Goal: Task Accomplishment & Management: Use online tool/utility

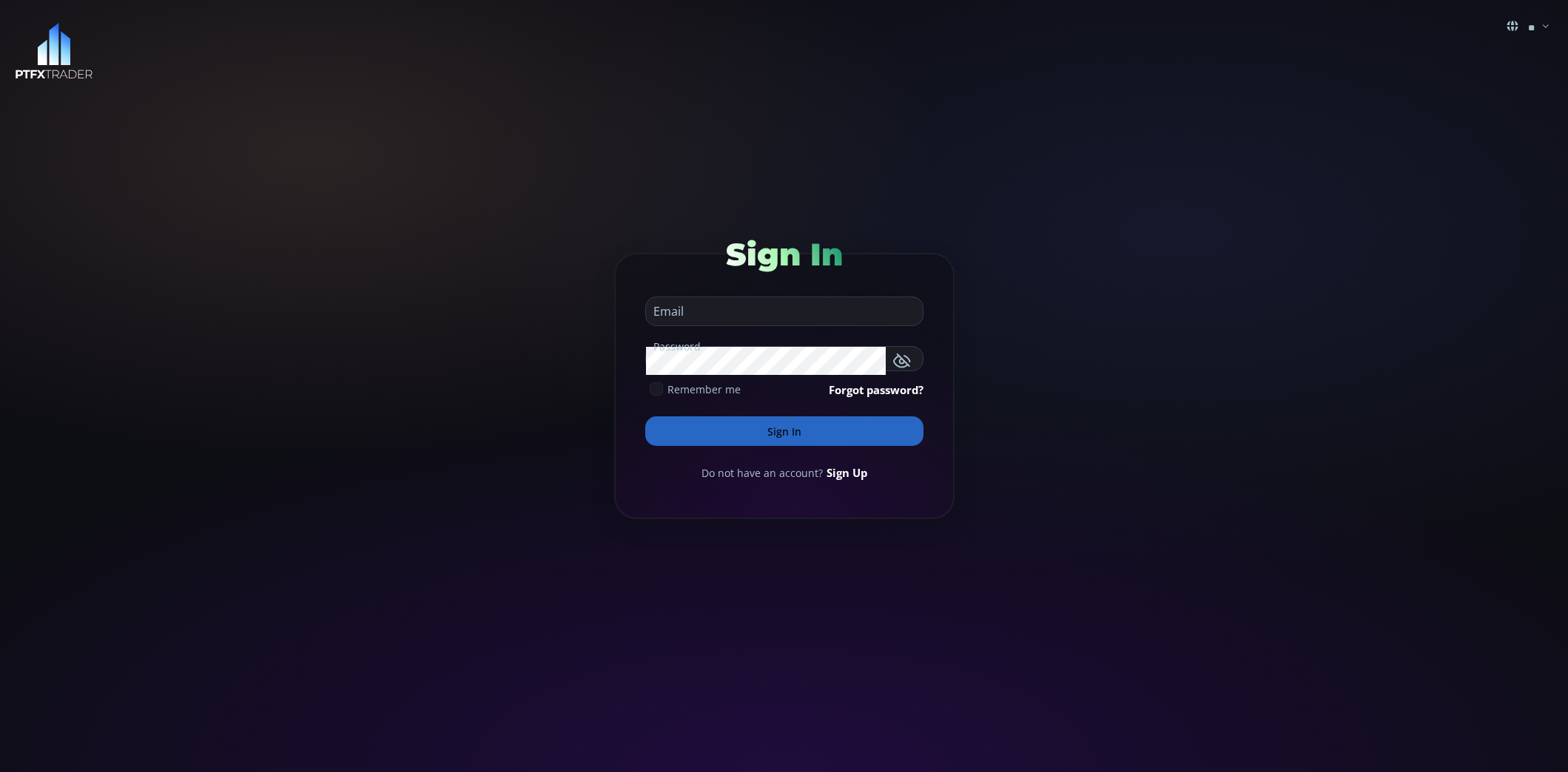
type input "**********"
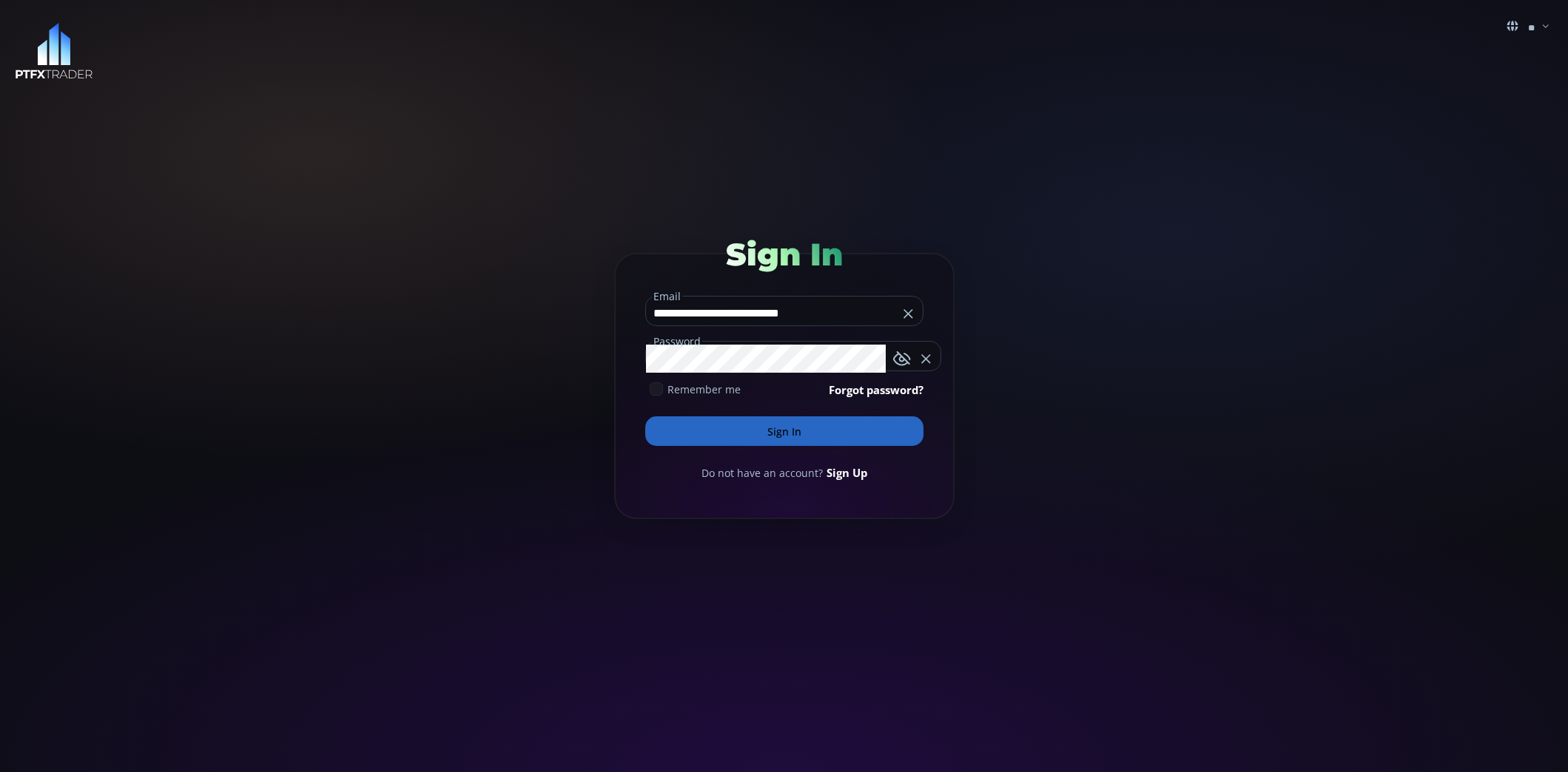
click at [800, 423] on button "Sign In" at bounding box center [784, 431] width 278 height 29
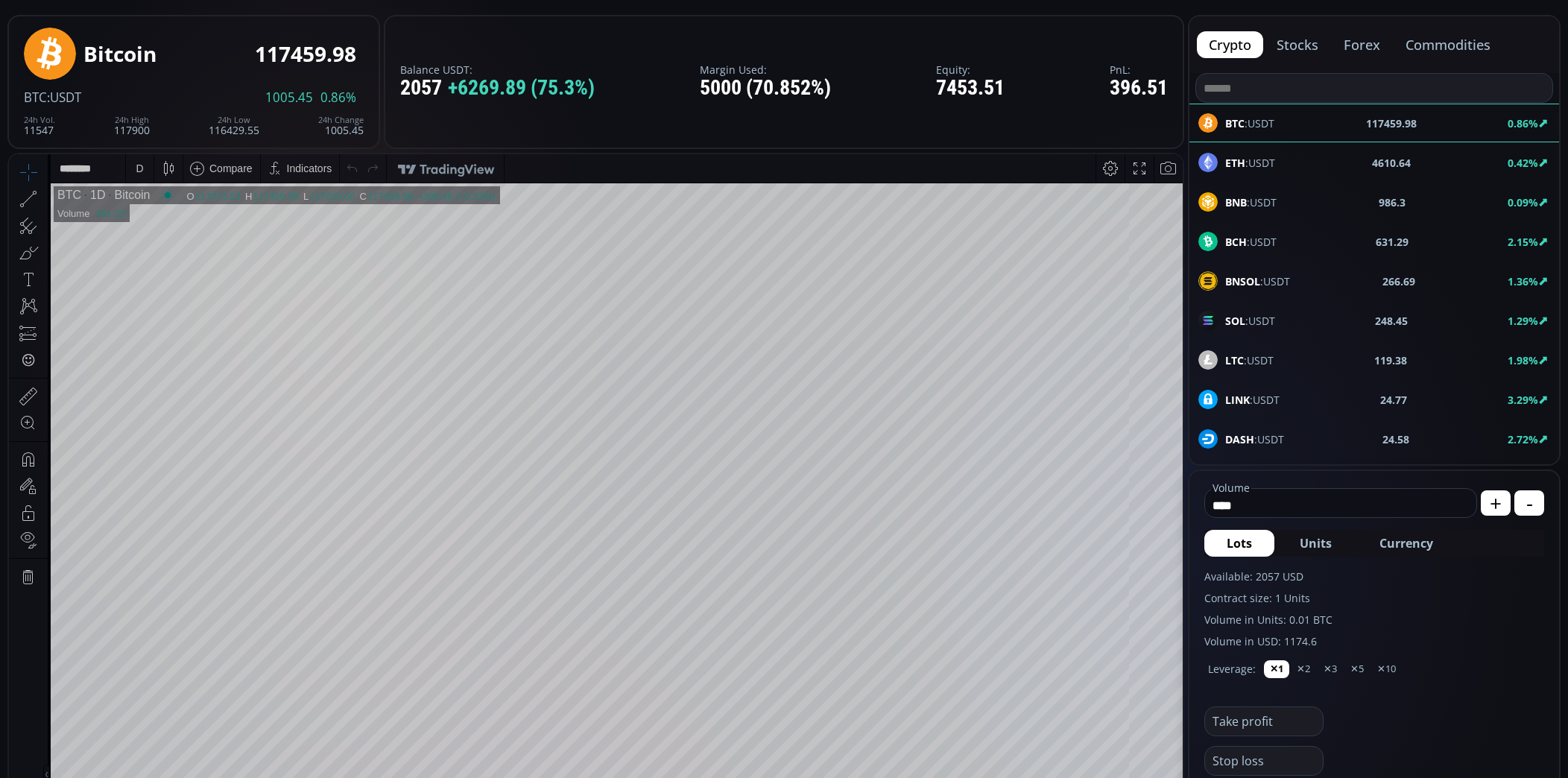
scroll to position [79, 0]
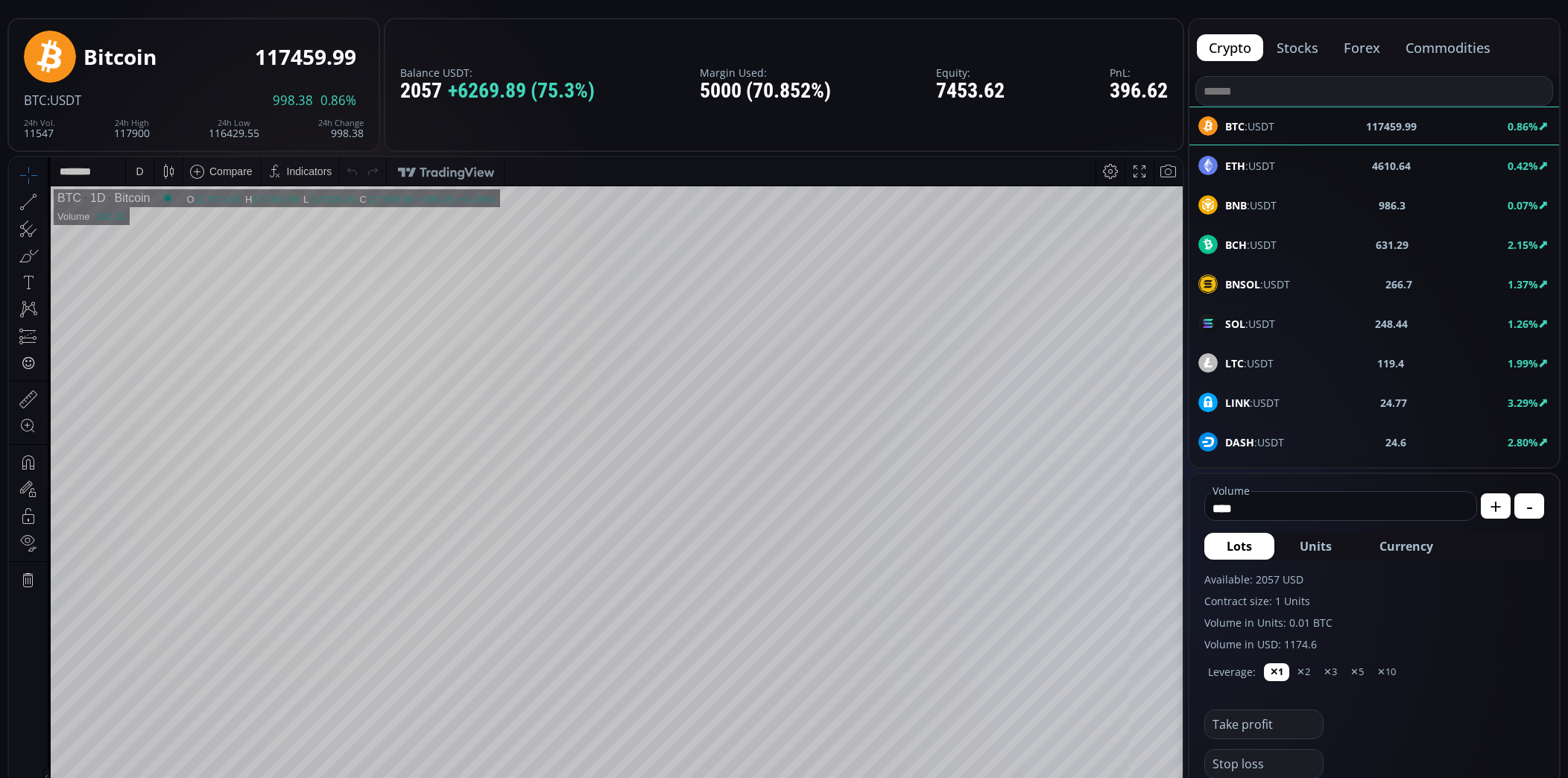
click at [136, 179] on div "D" at bounding box center [140, 171] width 13 height 29
click at [145, 225] on div "1 minute" at bounding box center [154, 225] width 40 height 12
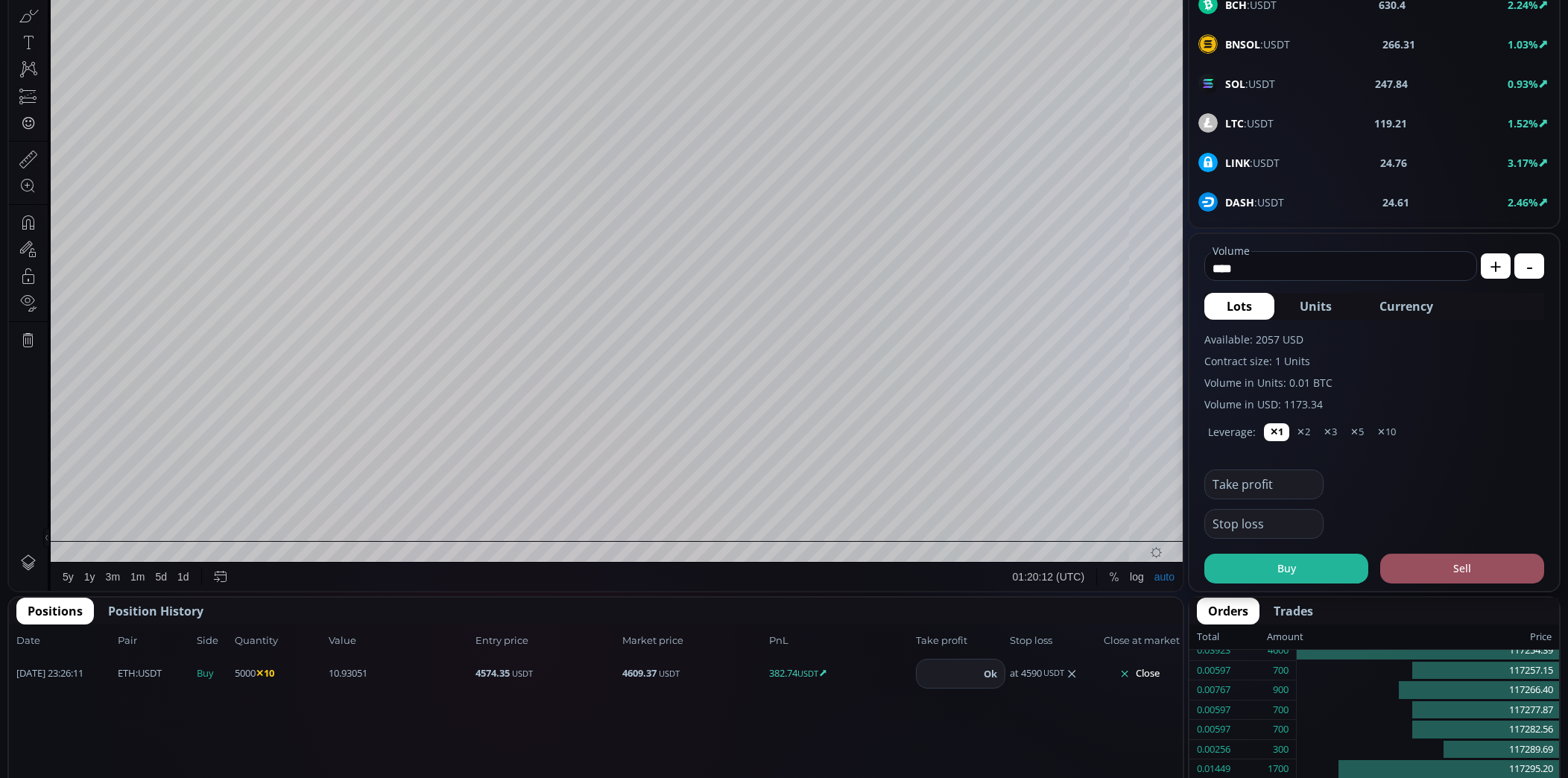
scroll to position [398, 0]
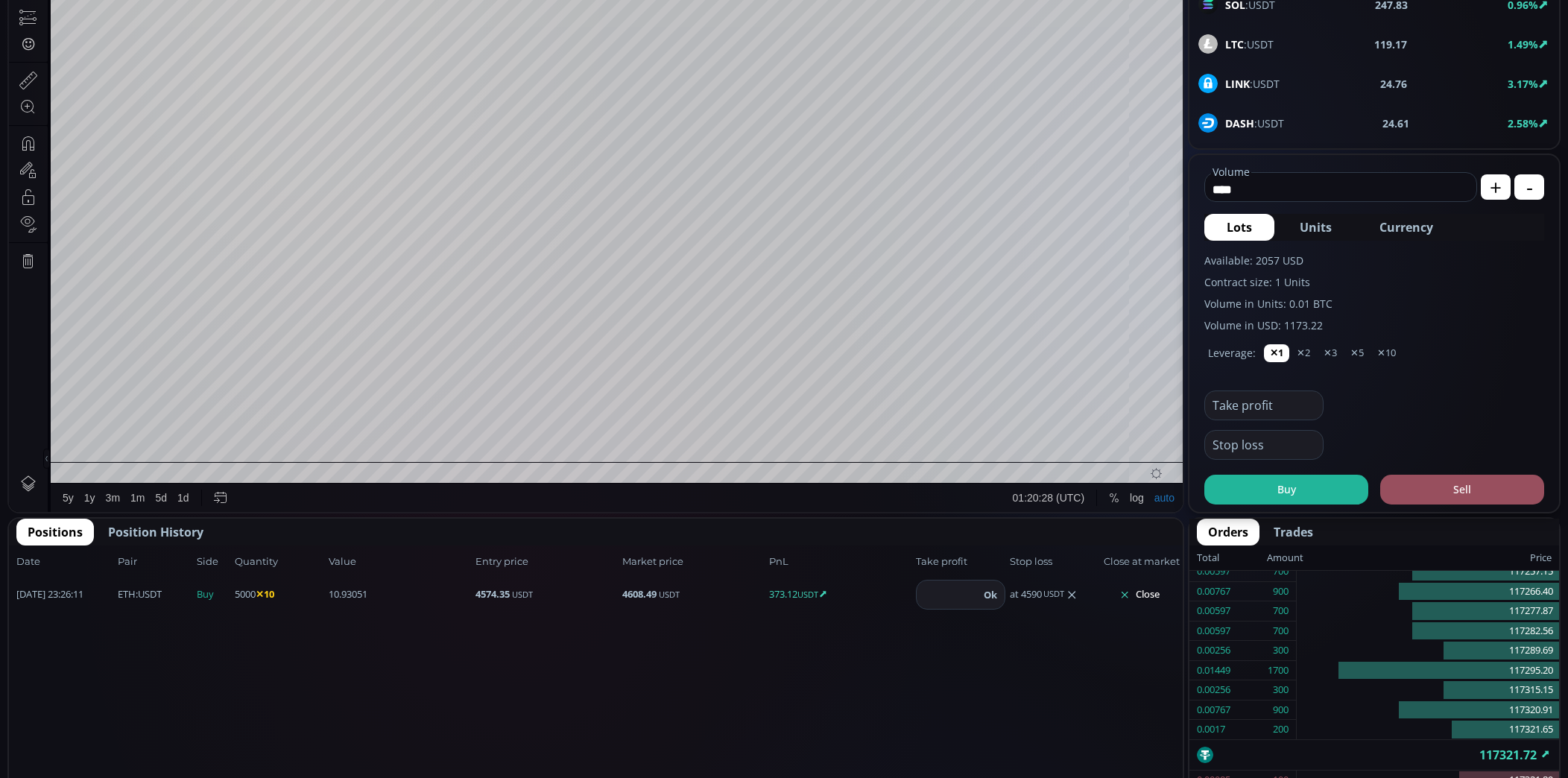
click at [1139, 592] on button "Close" at bounding box center [1139, 595] width 72 height 24
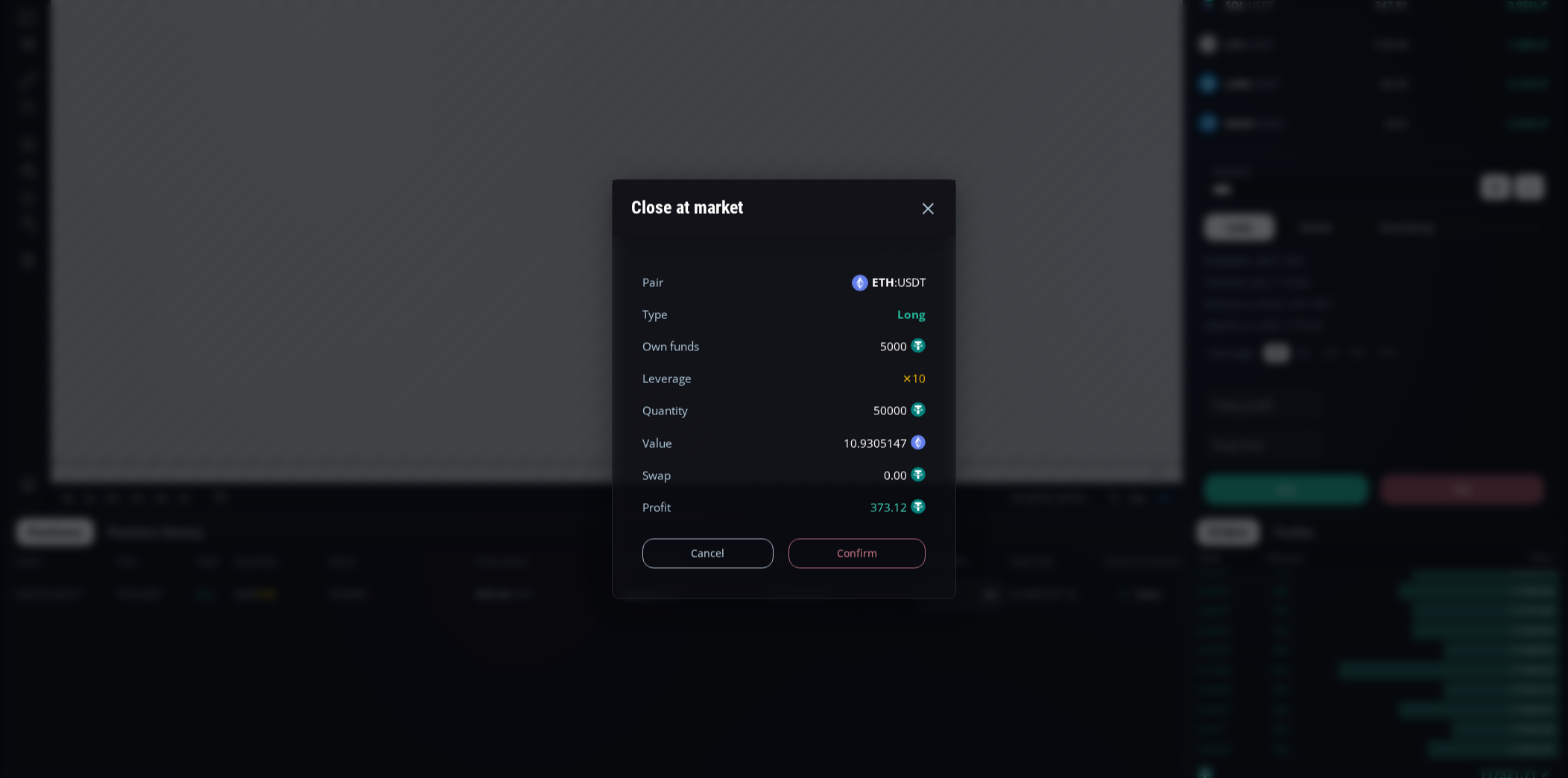
click at [932, 207] on icon at bounding box center [928, 209] width 18 height 18
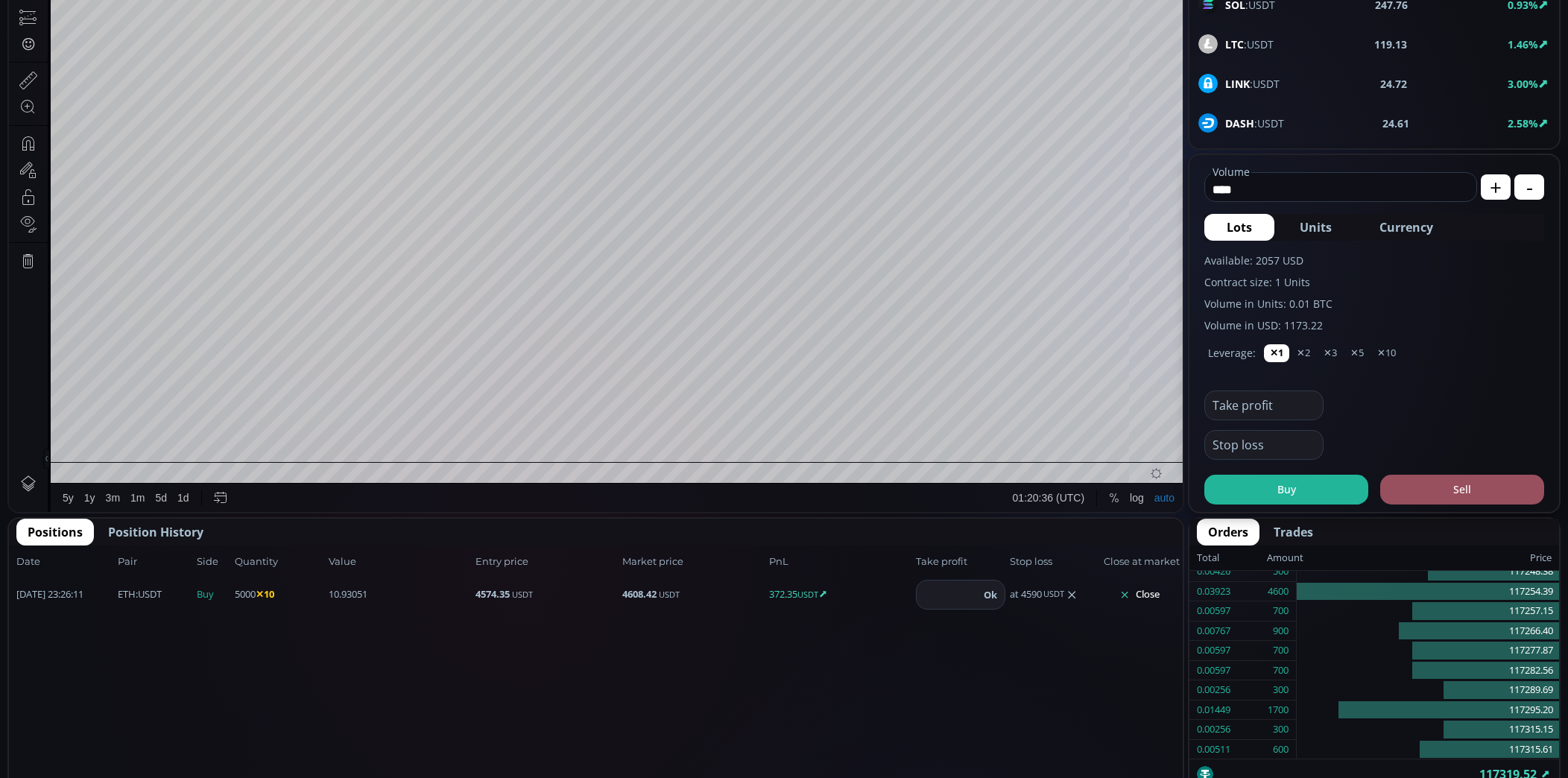
click at [1147, 595] on button "Close" at bounding box center [1139, 595] width 72 height 24
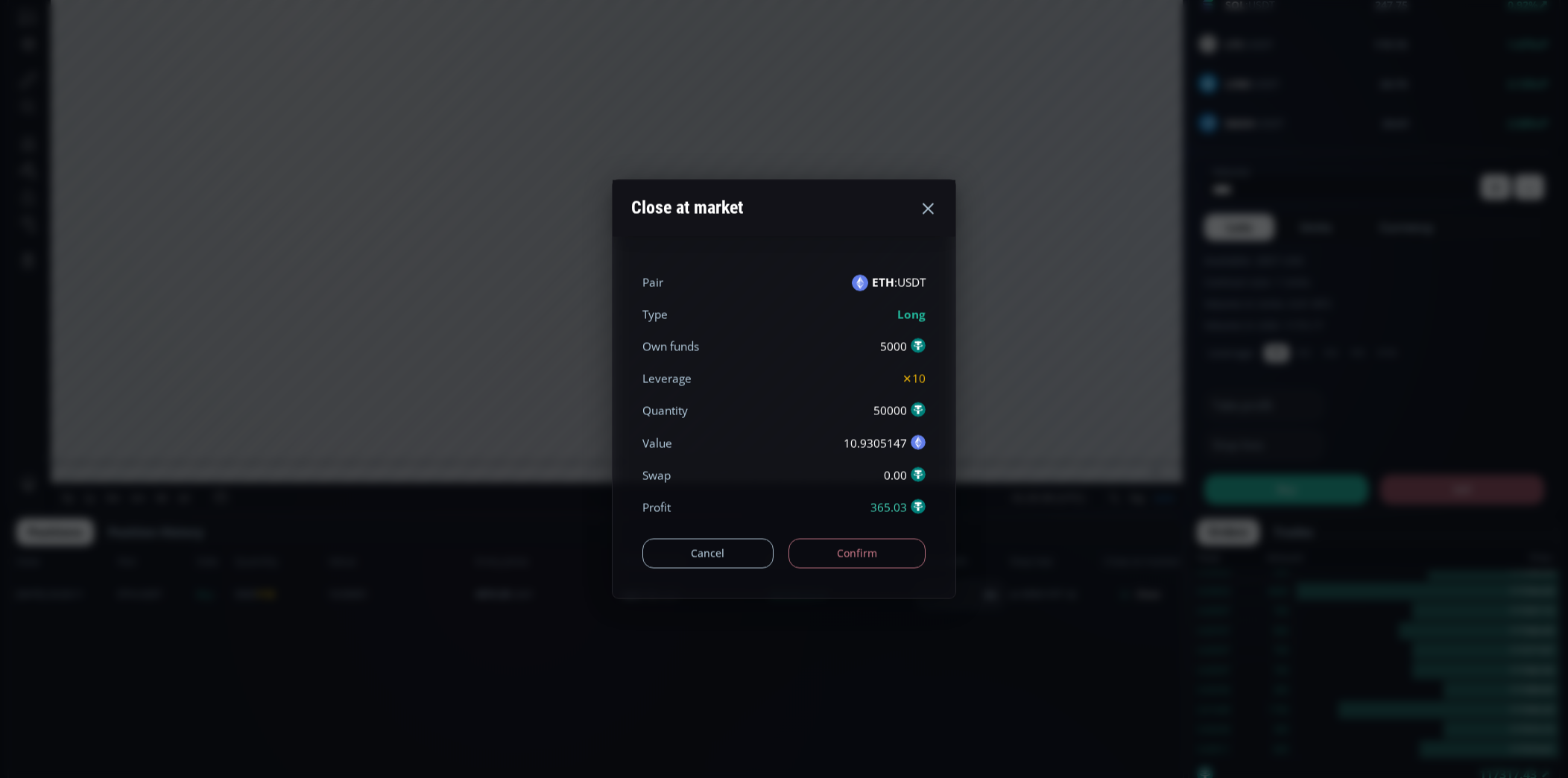
click at [852, 553] on button "Confirm" at bounding box center [858, 553] width 138 height 30
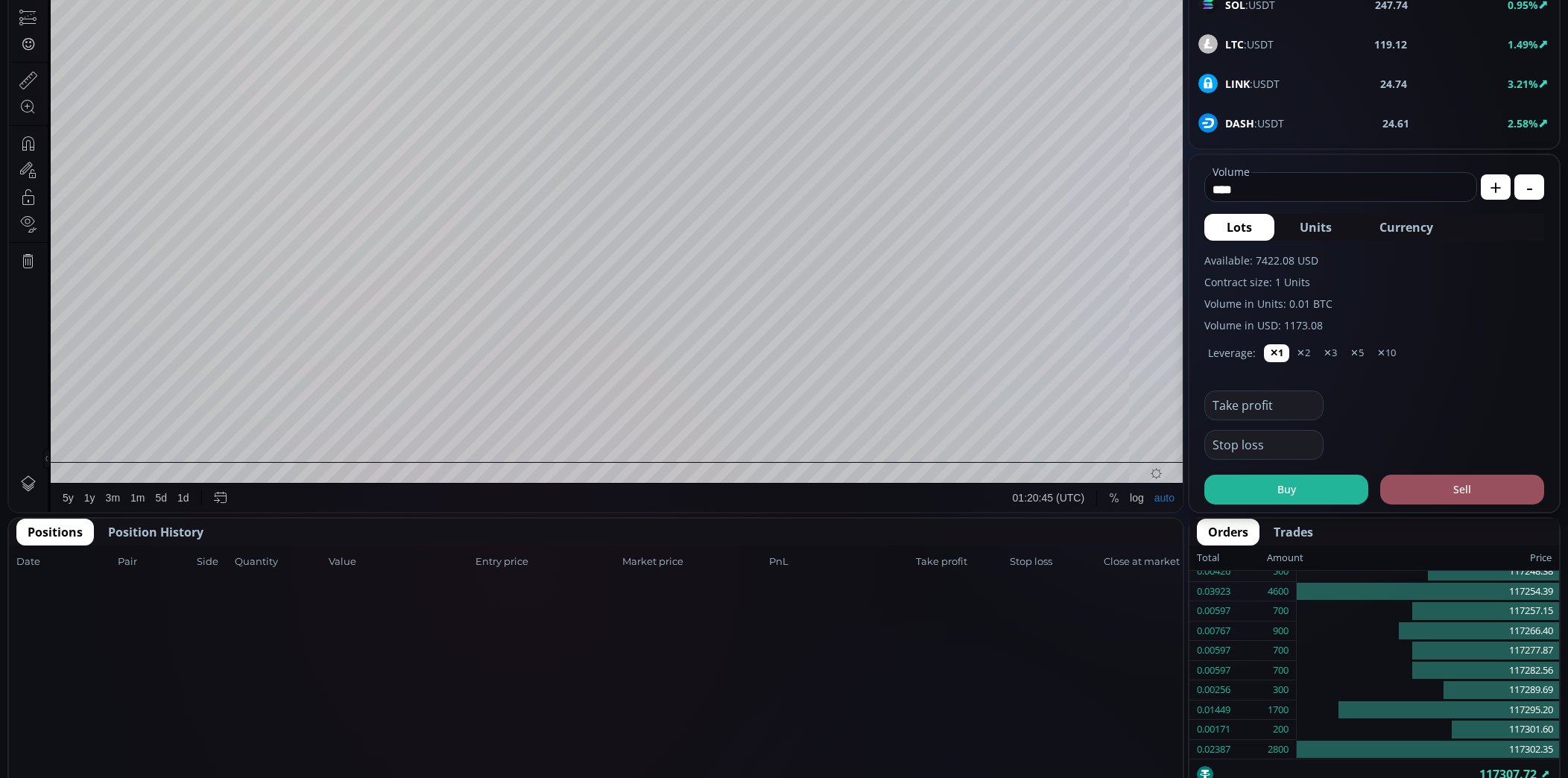
click at [172, 529] on span "Position History" at bounding box center [155, 532] width 95 height 18
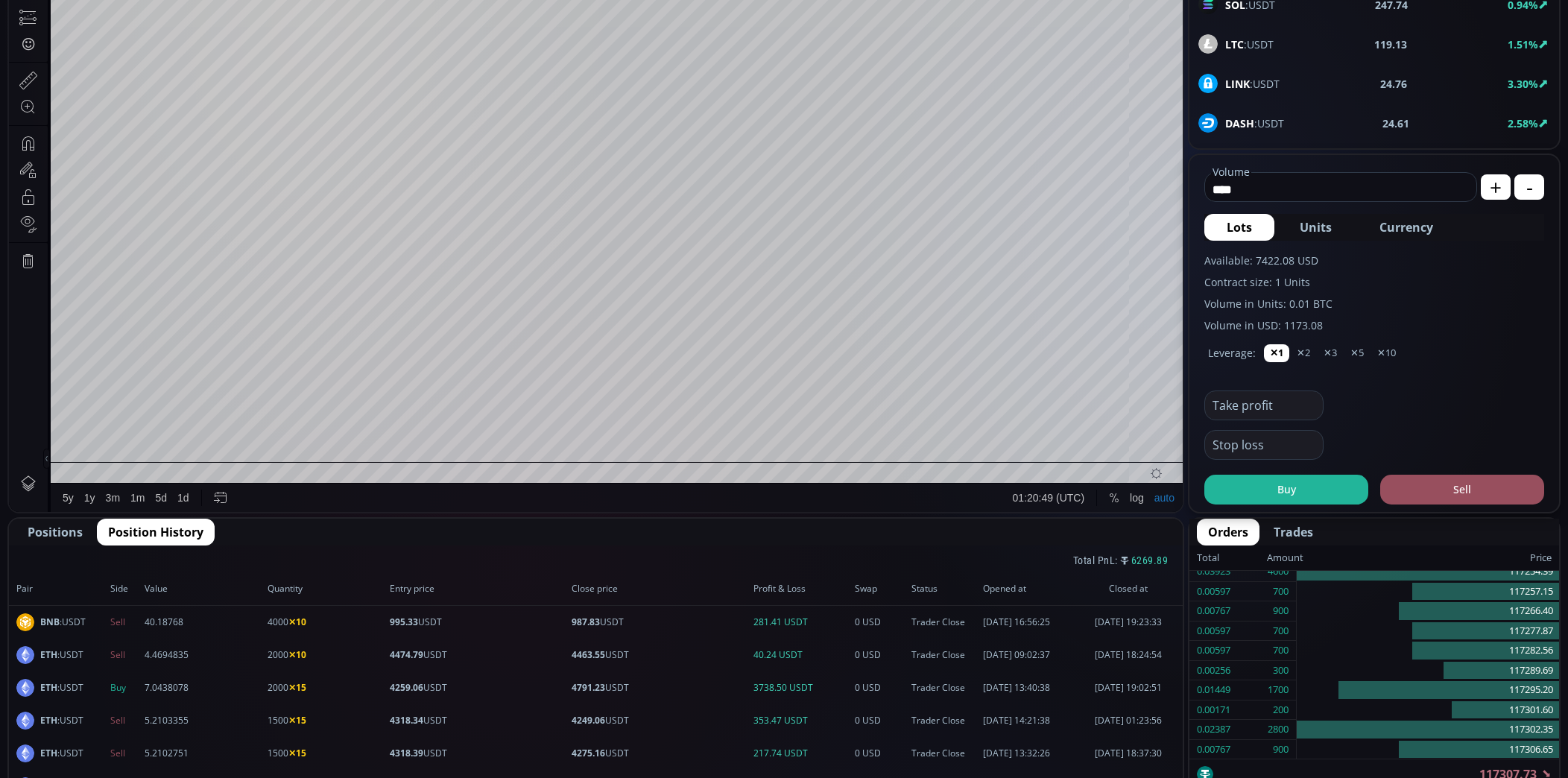
click at [55, 536] on span "Positions" at bounding box center [55, 532] width 55 height 18
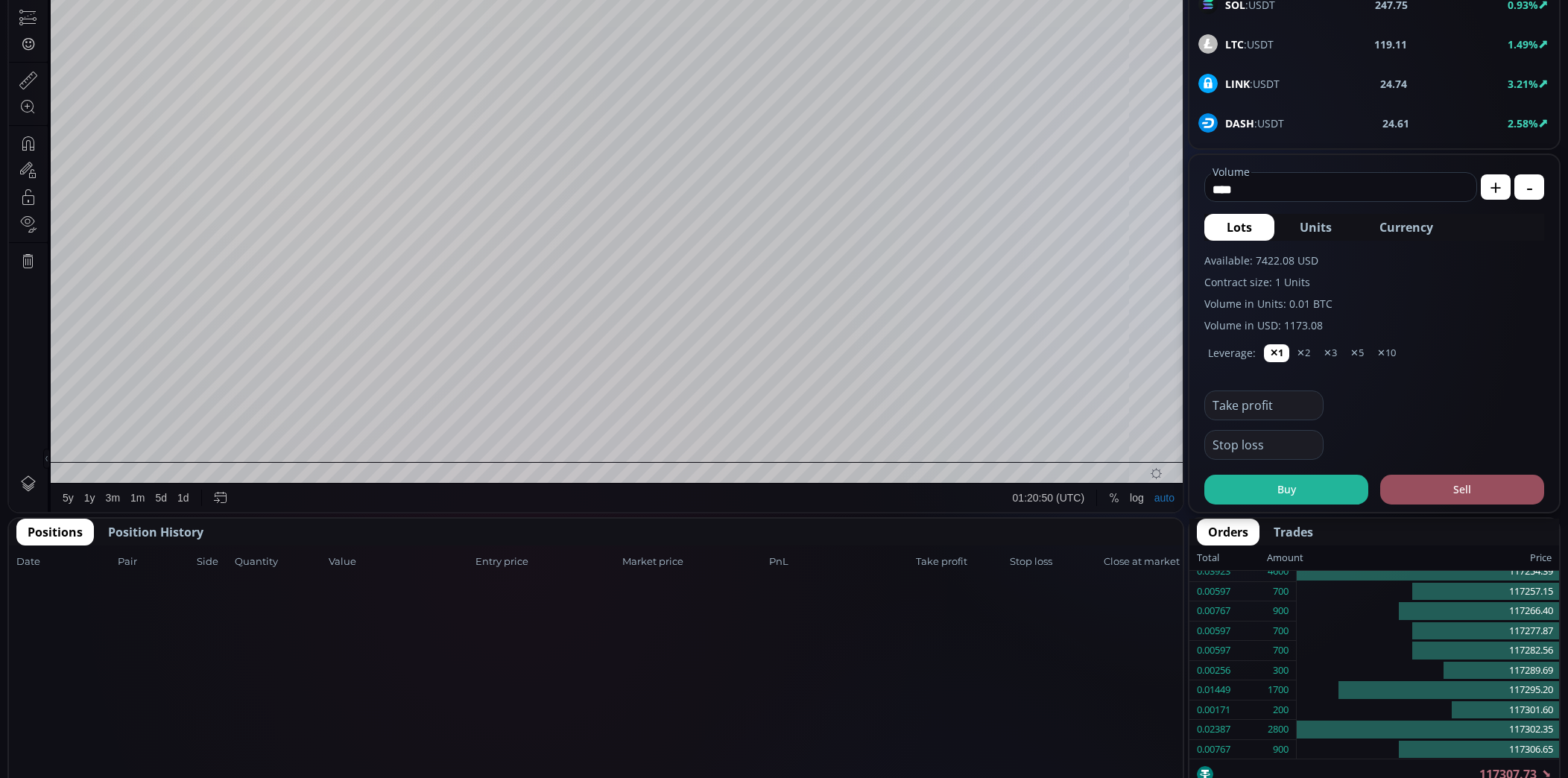
click at [161, 531] on span "Position History" at bounding box center [155, 532] width 95 height 18
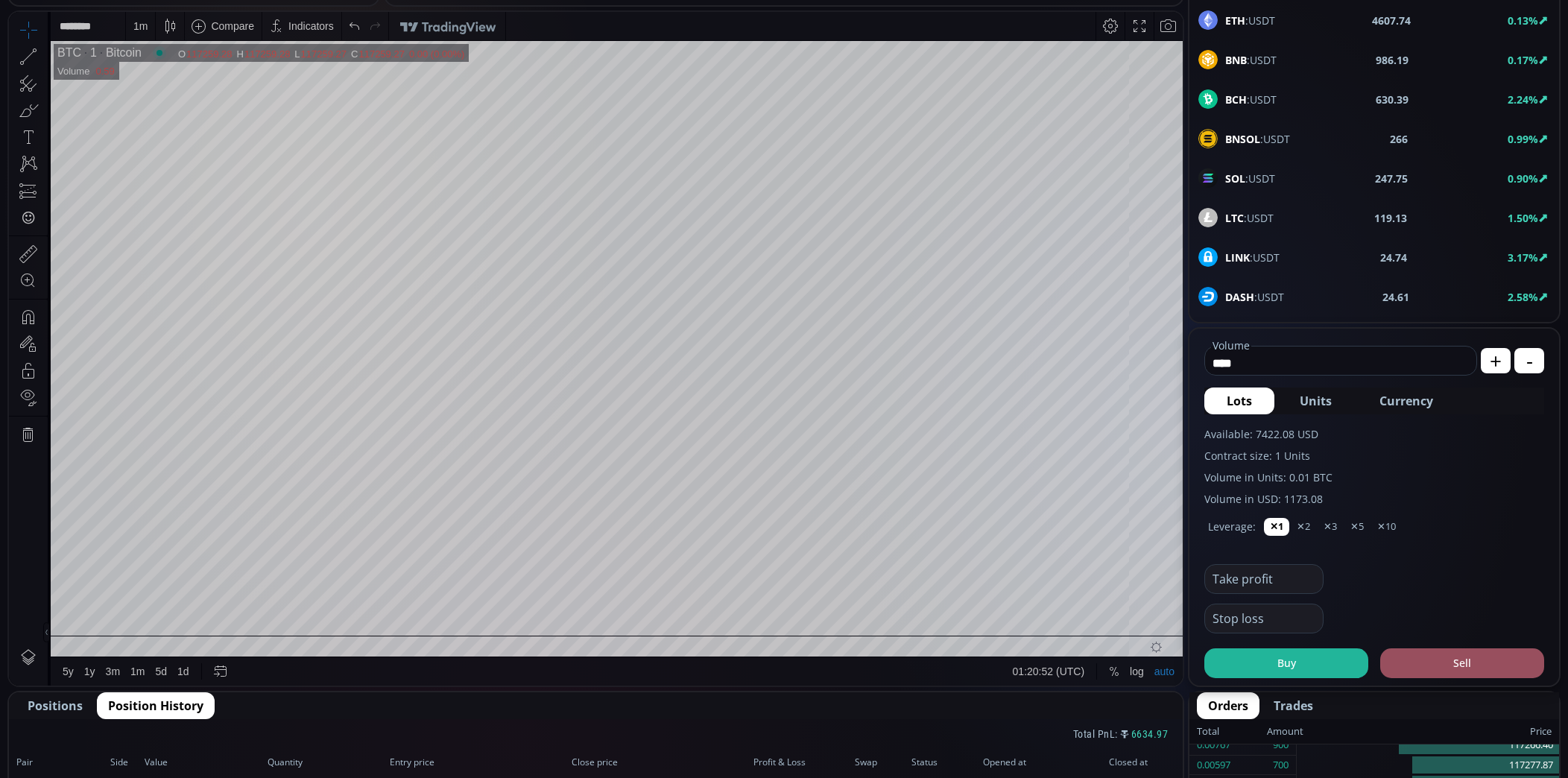
scroll to position [0, 0]
